Goal: Contribute content

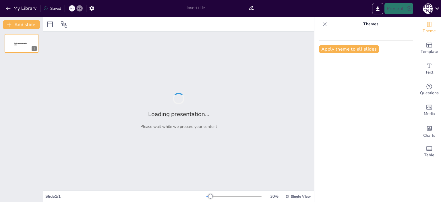
type input "Новий Навчальний Рік: Можливості та Мрії 7 Класу"
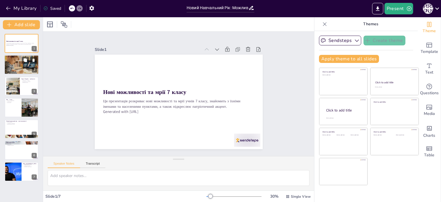
click at [15, 63] on div at bounding box center [21, 65] width 35 height 20
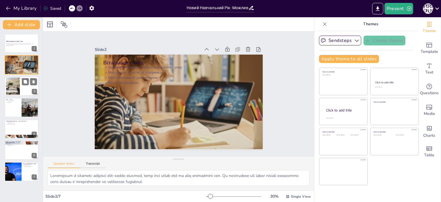
click at [14, 89] on div at bounding box center [13, 86] width 26 height 18
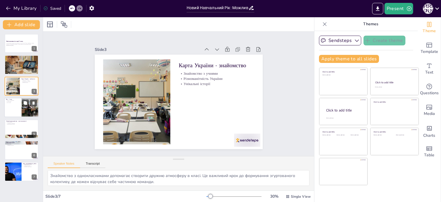
click at [12, 105] on div at bounding box center [21, 108] width 34 height 20
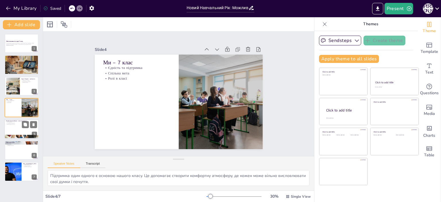
click at [16, 131] on div at bounding box center [21, 129] width 34 height 20
type textarea "Нові горизонти відкриваються перед нами з початком навчального року. Це час для…"
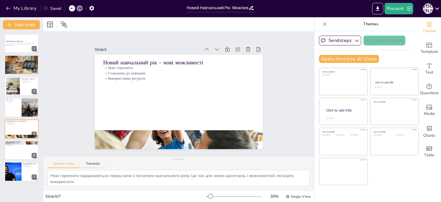
click at [438, 11] on icon at bounding box center [437, 9] width 8 height 8
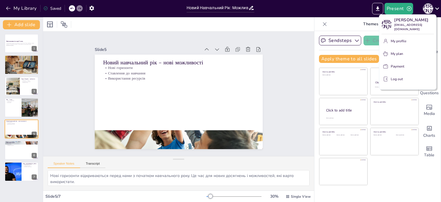
click at [395, 78] on p "Log out" at bounding box center [397, 78] width 12 height 5
